Goal: Task Accomplishment & Management: Use online tool/utility

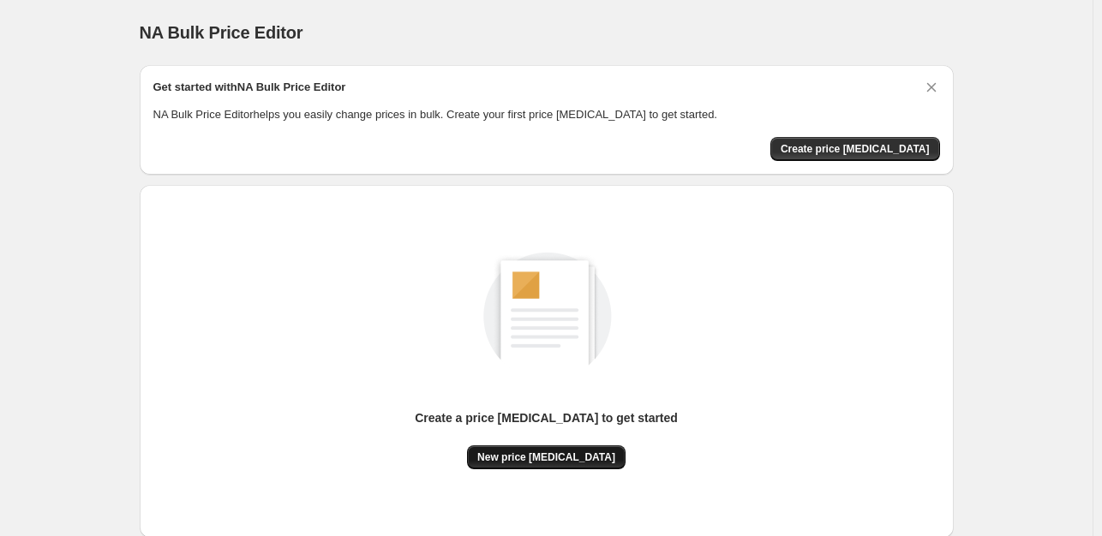
click at [563, 457] on span "New price change job" at bounding box center [546, 458] width 138 height 14
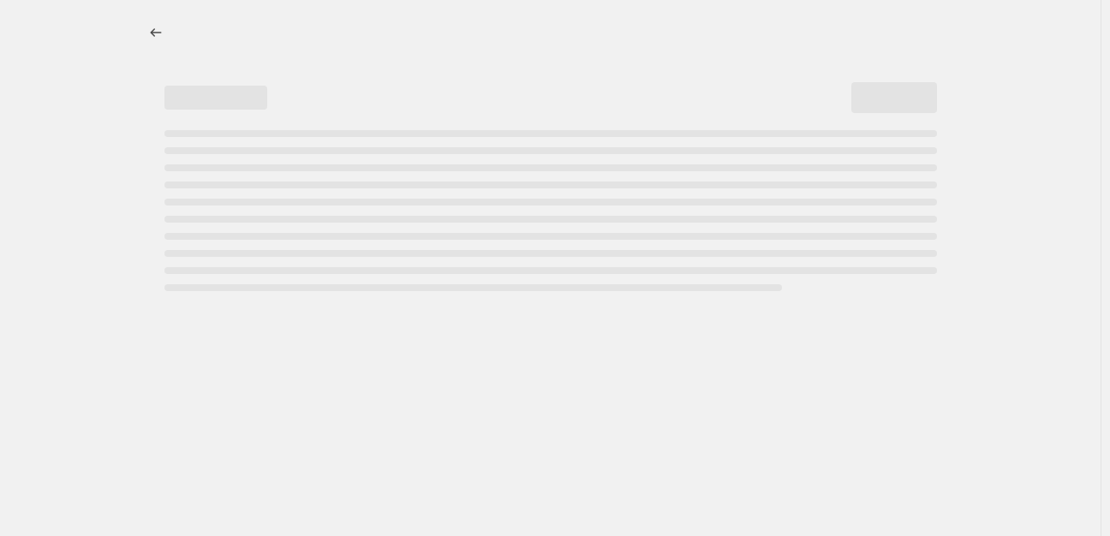
select select "percentage"
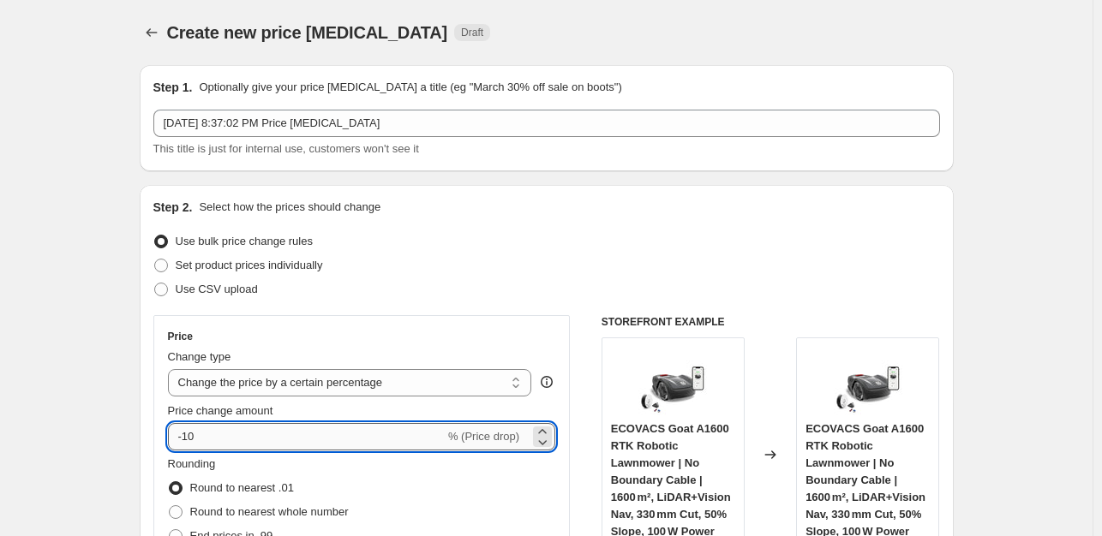
click at [244, 433] on input "-10" at bounding box center [306, 436] width 277 height 27
type input "-1"
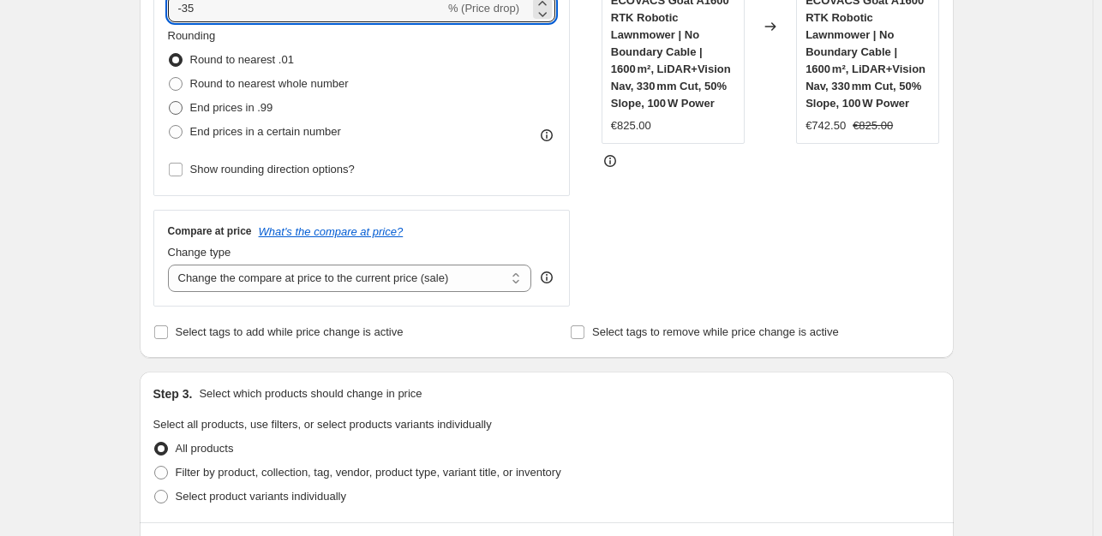
type input "-35"
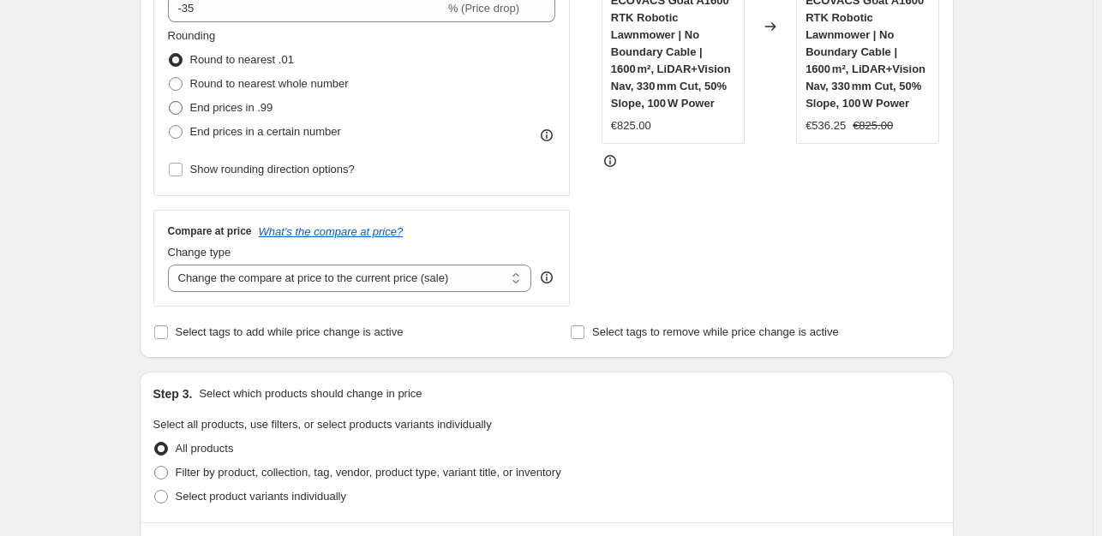
drag, startPoint x: 176, startPoint y: 105, endPoint x: 353, endPoint y: 210, distance: 205.6
click at [180, 107] on span at bounding box center [176, 108] width 14 height 14
click at [170, 102] on input "End prices in .99" at bounding box center [169, 101] width 1 height 1
radio input "true"
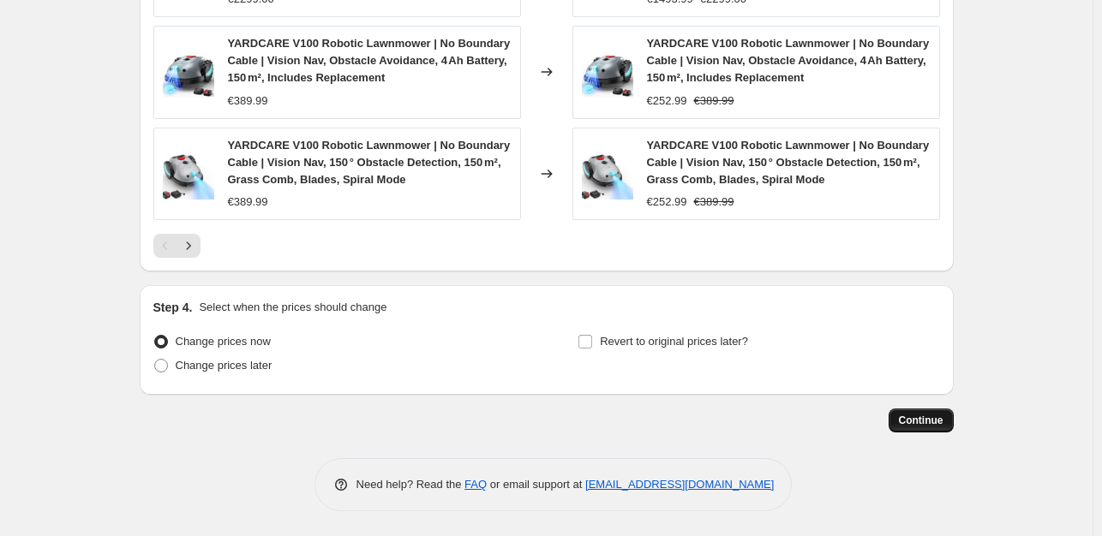
click at [936, 417] on span "Continue" at bounding box center [921, 421] width 45 height 14
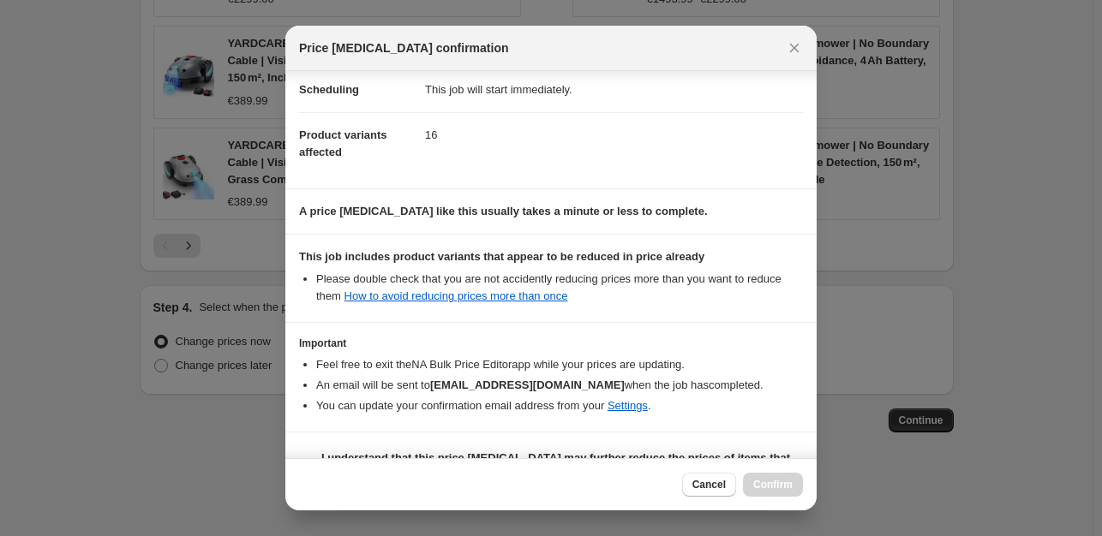
scroll to position [183, 0]
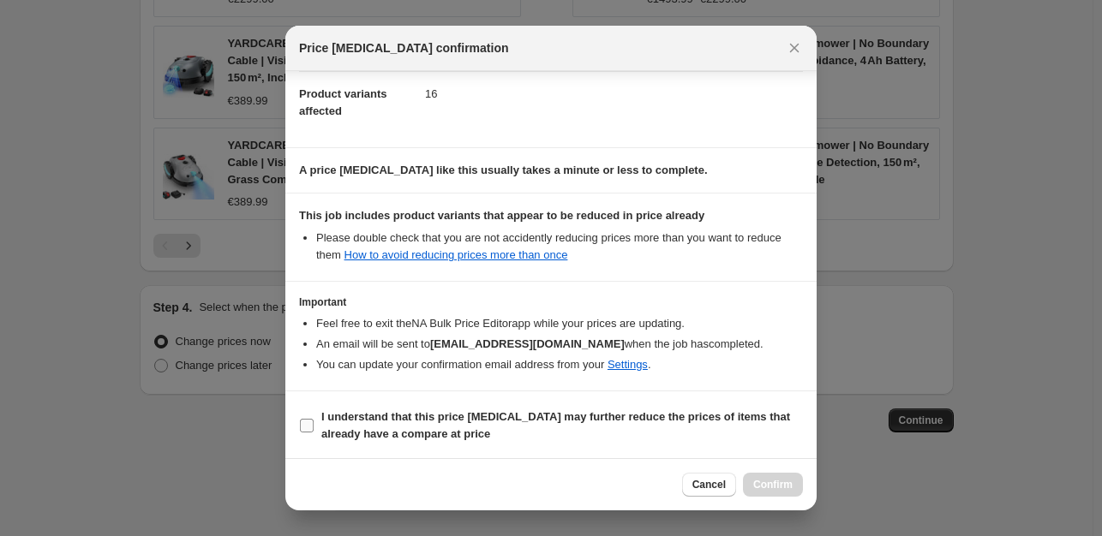
click at [304, 421] on input "I understand that this price change job may further reduce the prices of items …" at bounding box center [307, 426] width 14 height 14
checkbox input "true"
click at [780, 489] on span "Confirm" at bounding box center [772, 485] width 39 height 14
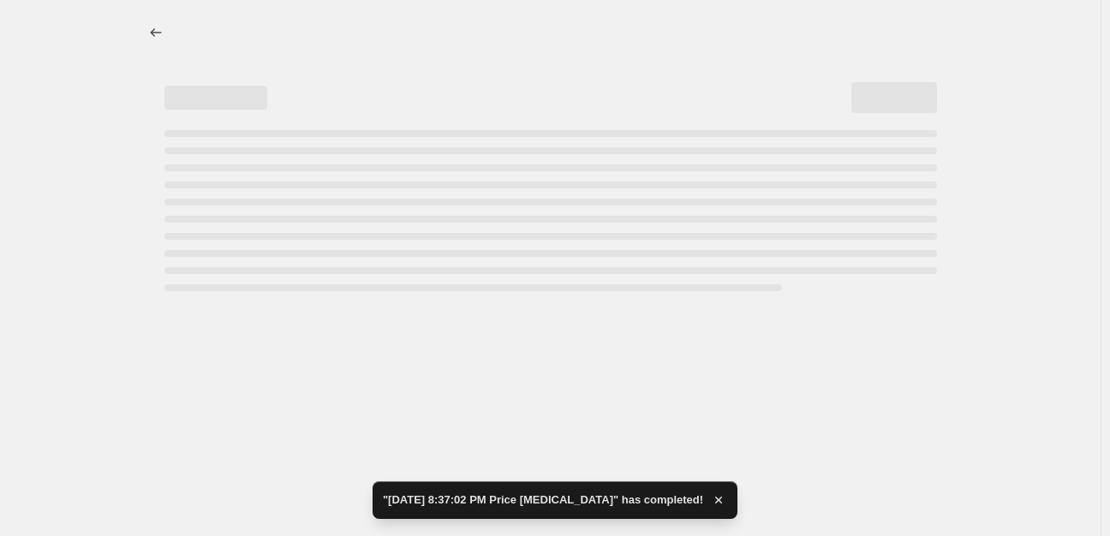
select select "percentage"
